Goal: Find specific page/section: Find specific page/section

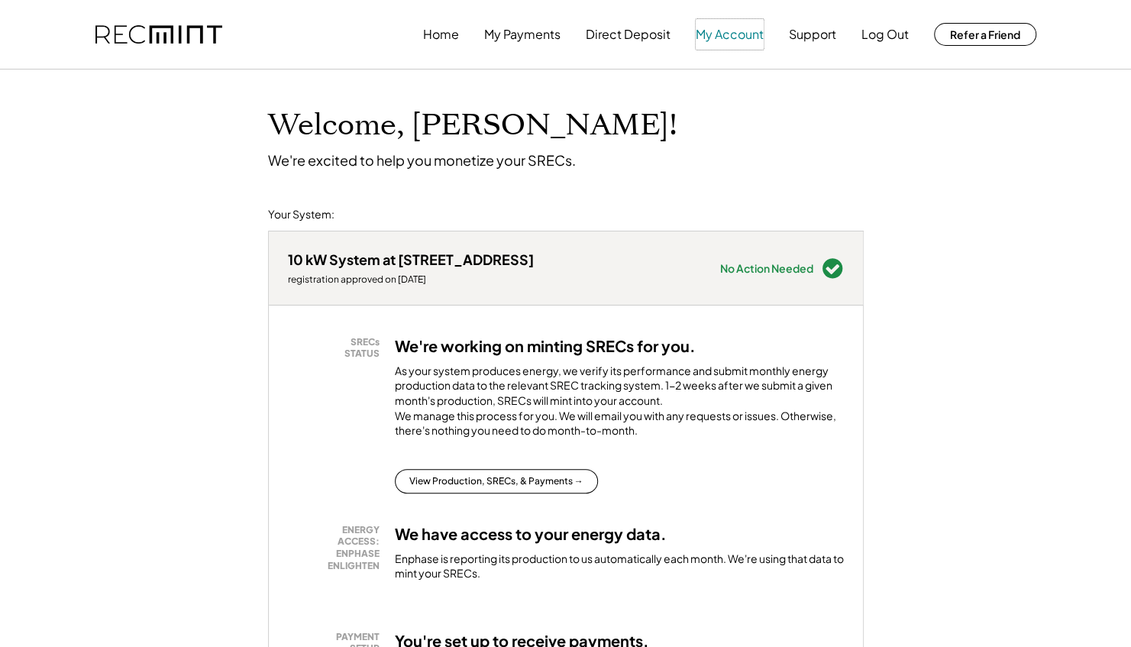
click at [740, 38] on button "My Account" at bounding box center [730, 34] width 68 height 31
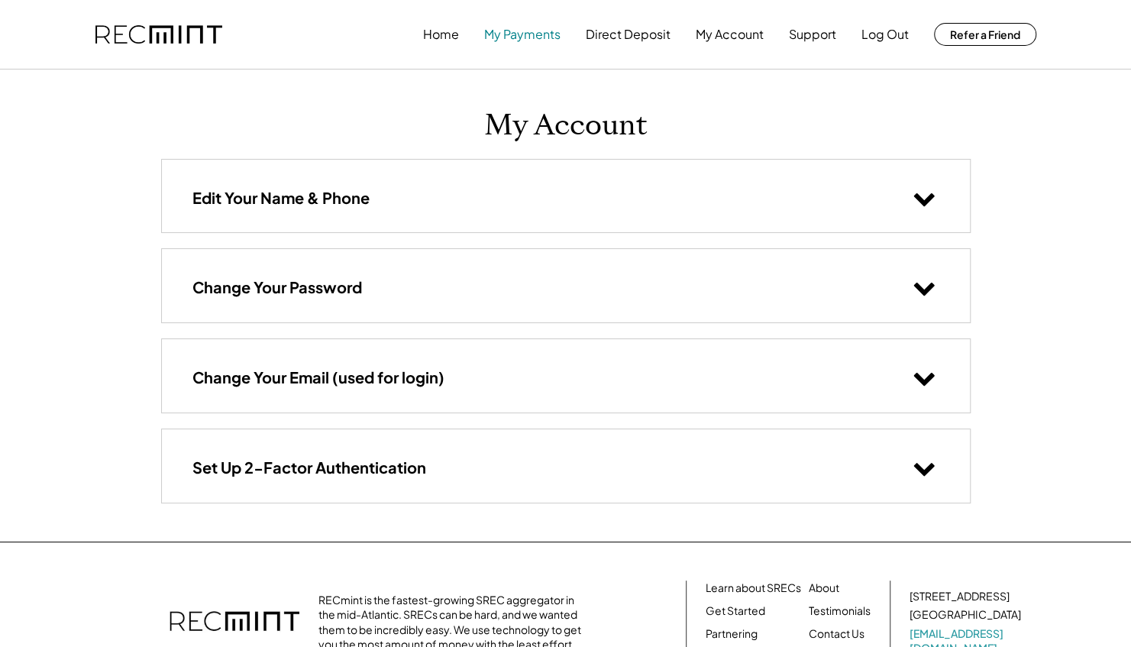
click at [508, 31] on button "My Payments" at bounding box center [522, 34] width 76 height 31
